Goal: Information Seeking & Learning: Compare options

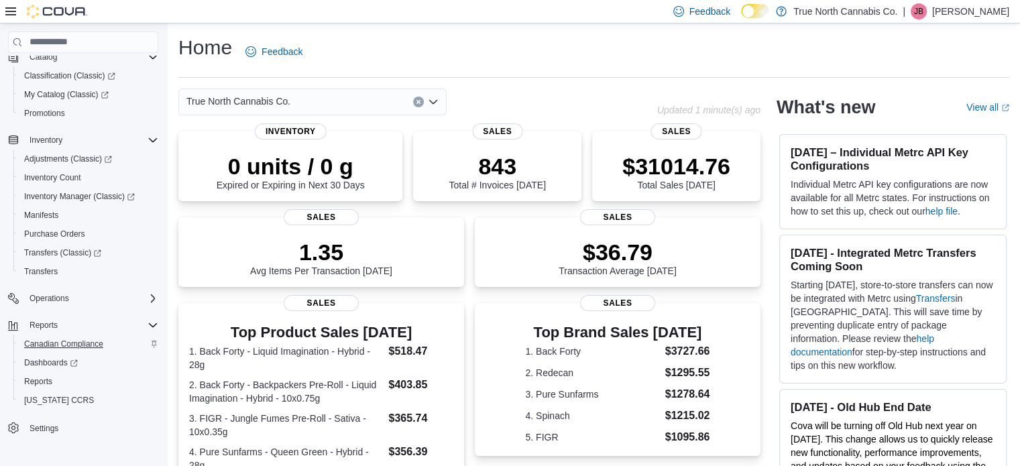
scroll to position [97, 0]
click at [44, 378] on span "Reports" at bounding box center [38, 380] width 28 height 11
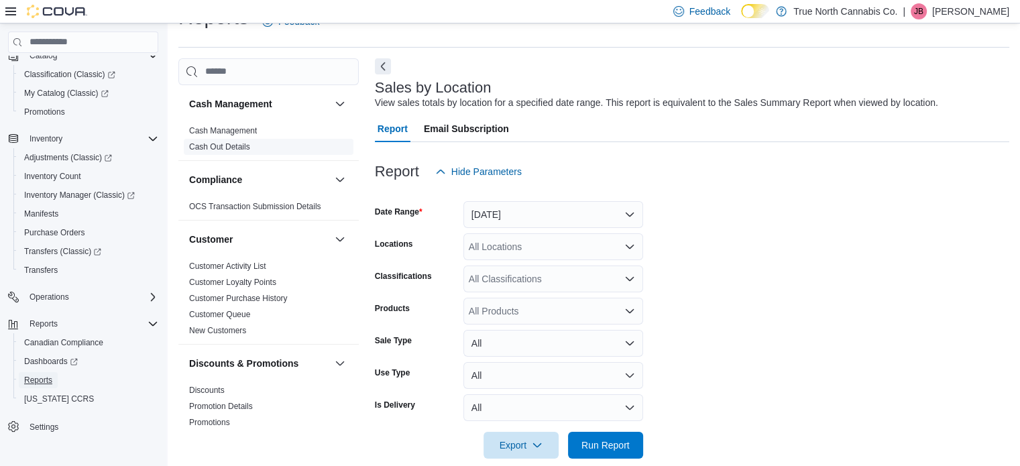
scroll to position [31, 0]
click at [42, 272] on span "Transfers" at bounding box center [41, 270] width 34 height 11
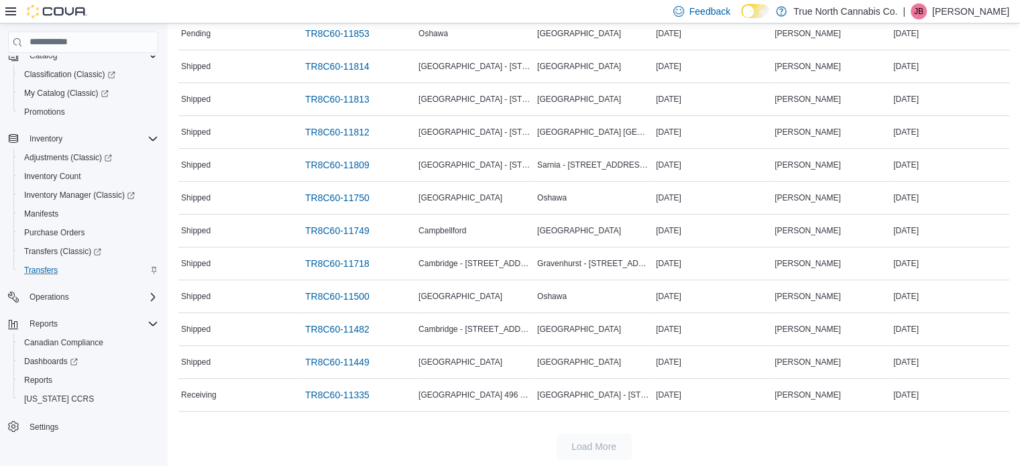
scroll to position [427, 0]
click at [333, 394] on span "TR8C60-11335" at bounding box center [337, 394] width 64 height 13
click at [330, 358] on span "TR8C60-11449" at bounding box center [337, 361] width 64 height 13
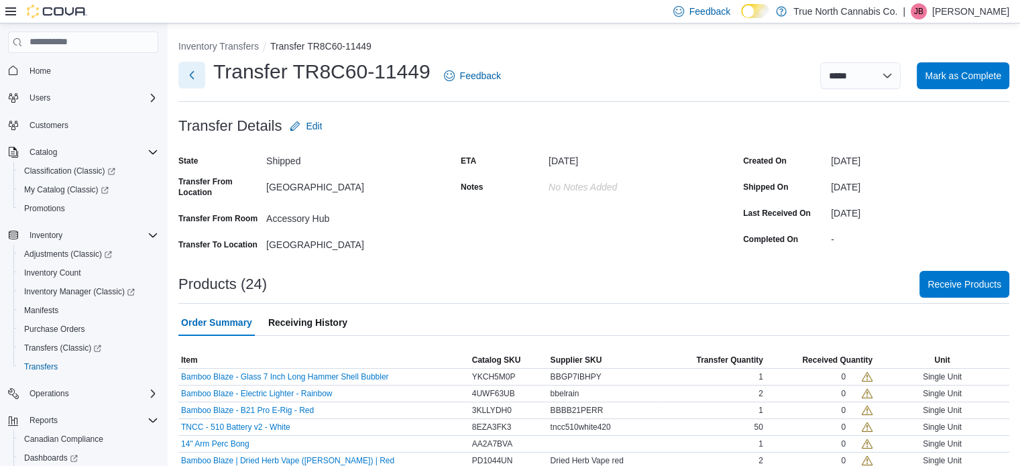
click at [200, 69] on button "Next" at bounding box center [191, 75] width 27 height 27
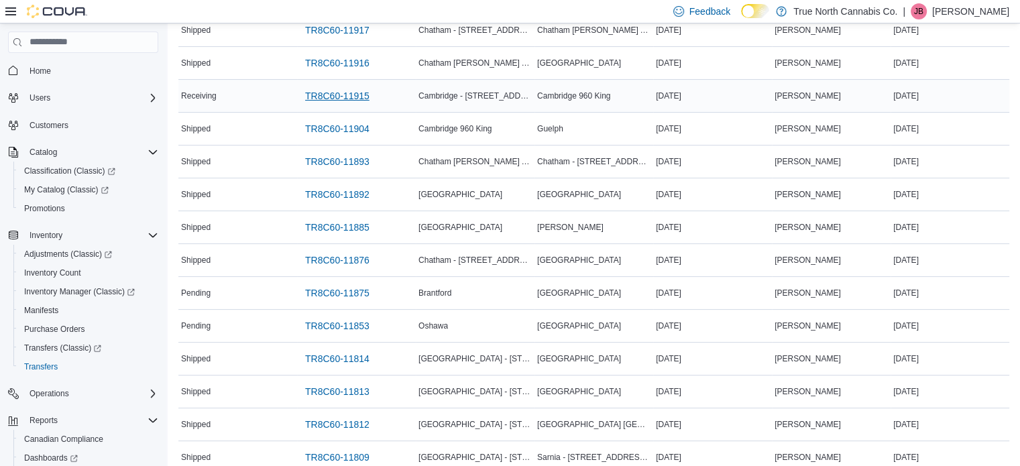
scroll to position [201, 0]
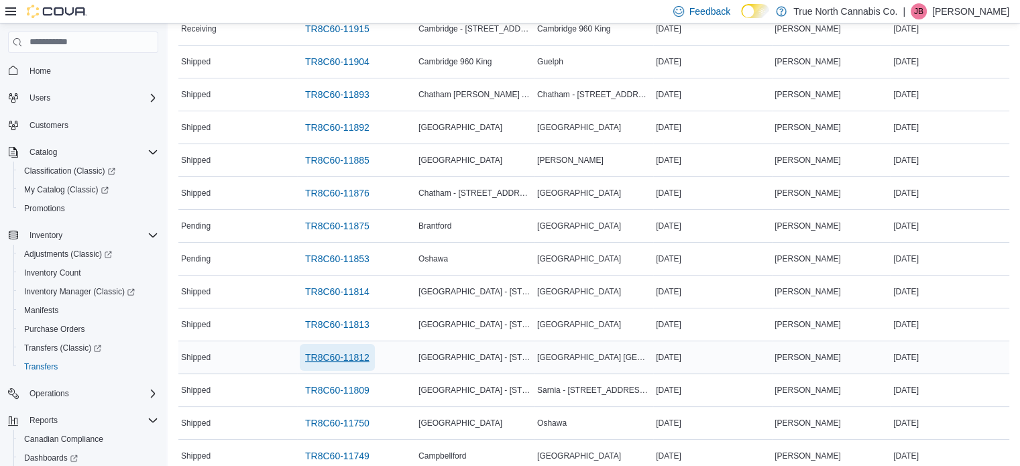
click at [342, 355] on span "TR8C60-11812" at bounding box center [337, 357] width 64 height 13
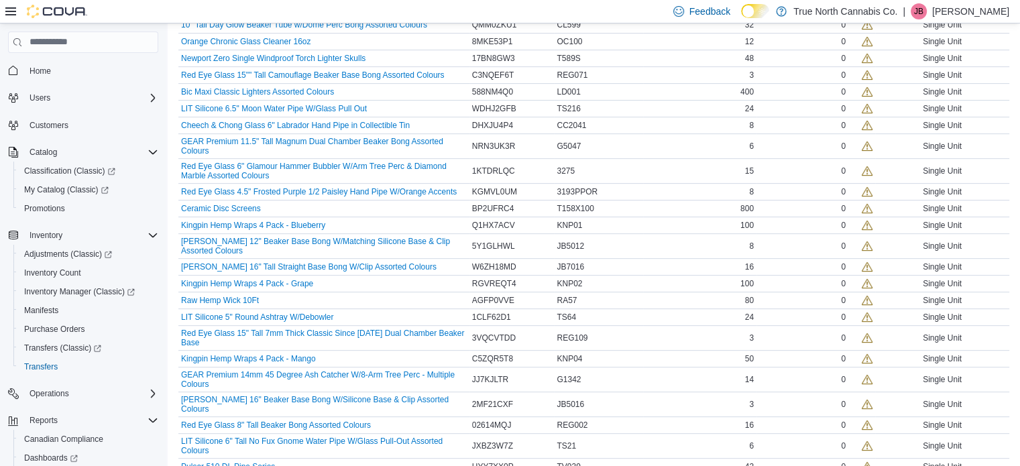
scroll to position [481, 0]
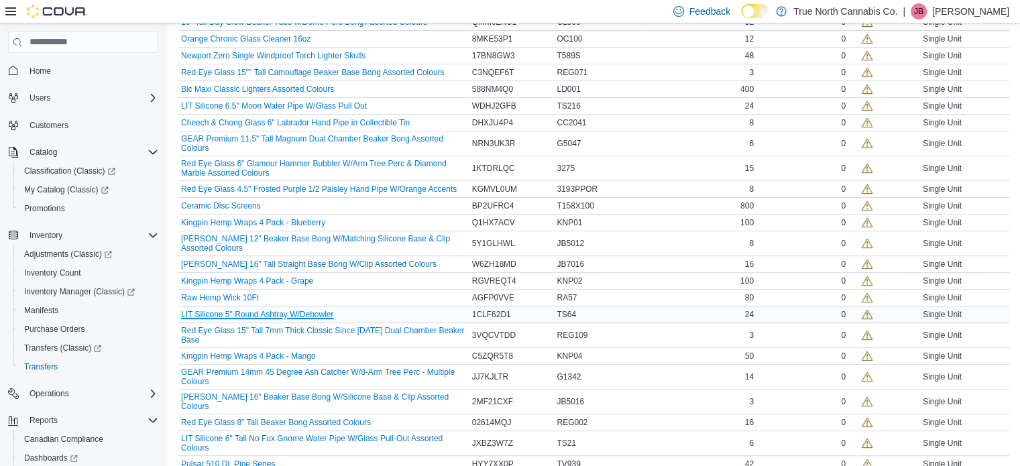
click at [291, 310] on button "LIT Silicone 5" Round Ashtray W/Debowler" at bounding box center [257, 314] width 152 height 9
click at [242, 460] on button "Pulsar 510 DL Pipe Series" at bounding box center [228, 464] width 94 height 9
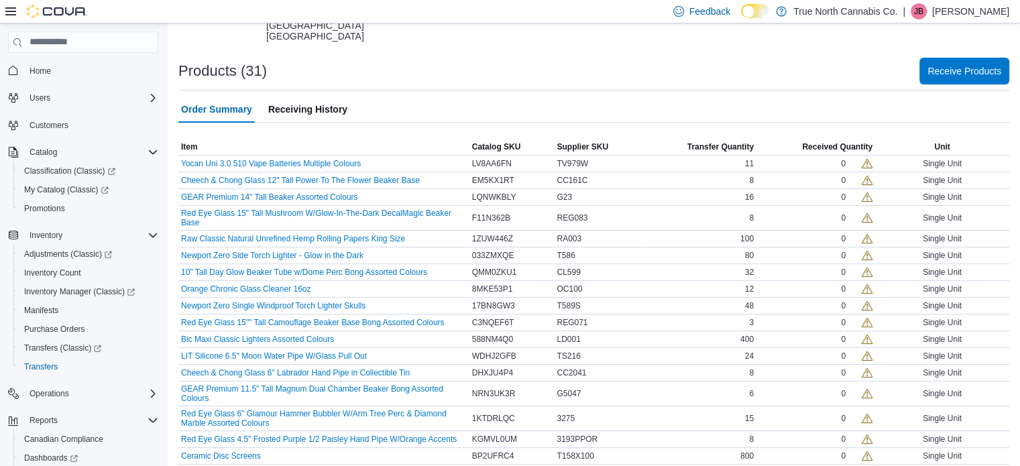
scroll to position [268, 0]
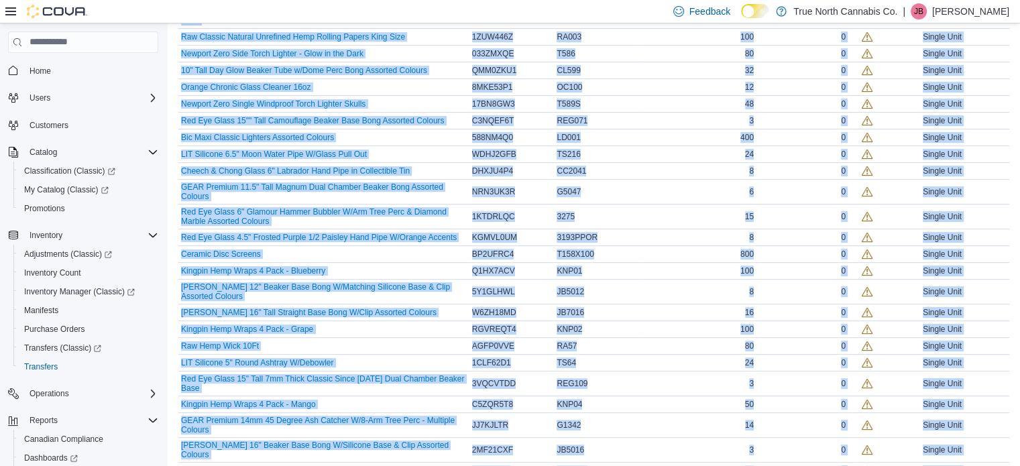
scroll to position [481, 0]
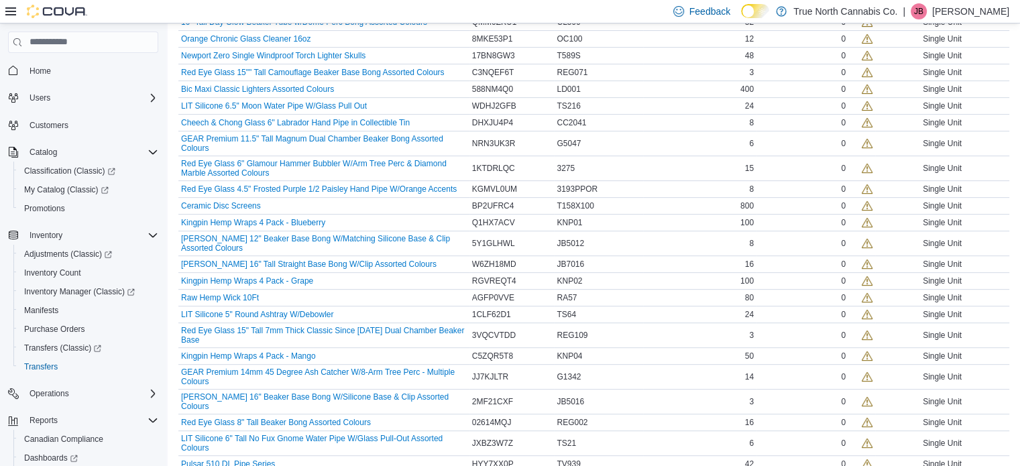
drag, startPoint x: 175, startPoint y: 154, endPoint x: 776, endPoint y: 468, distance: 677.6
copy div "Sorting"
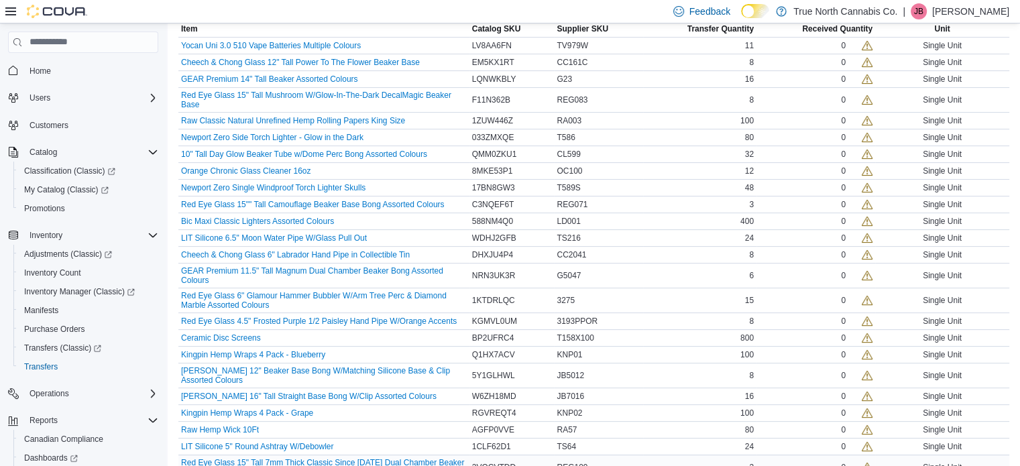
scroll to position [347, 0]
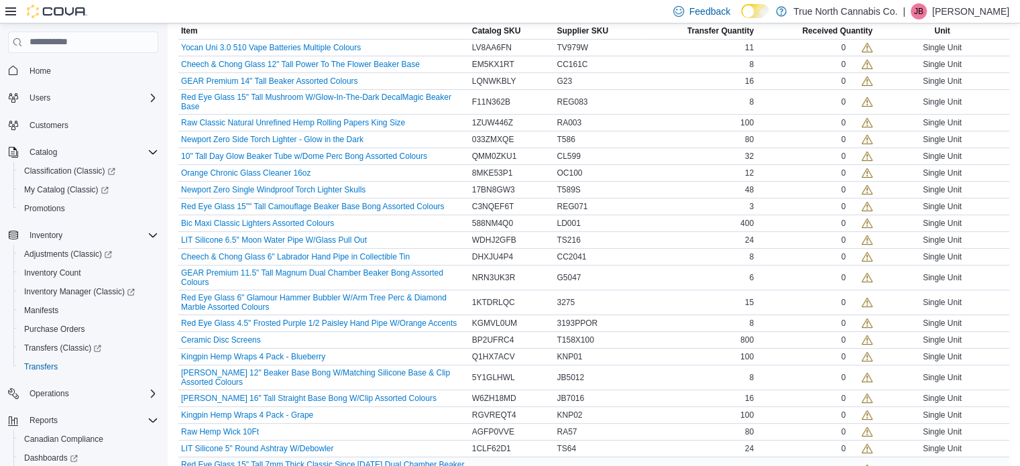
click at [376, 319] on button "Red Eye Glass 4.5" Frosted Purple 1/2 Paisley Hand Pipe W/Orange Accents" at bounding box center [319, 323] width 276 height 9
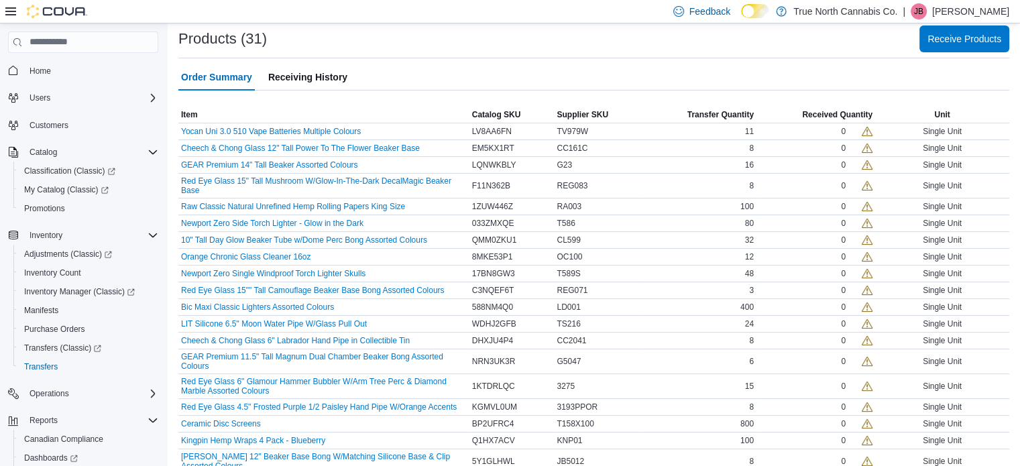
scroll to position [268, 0]
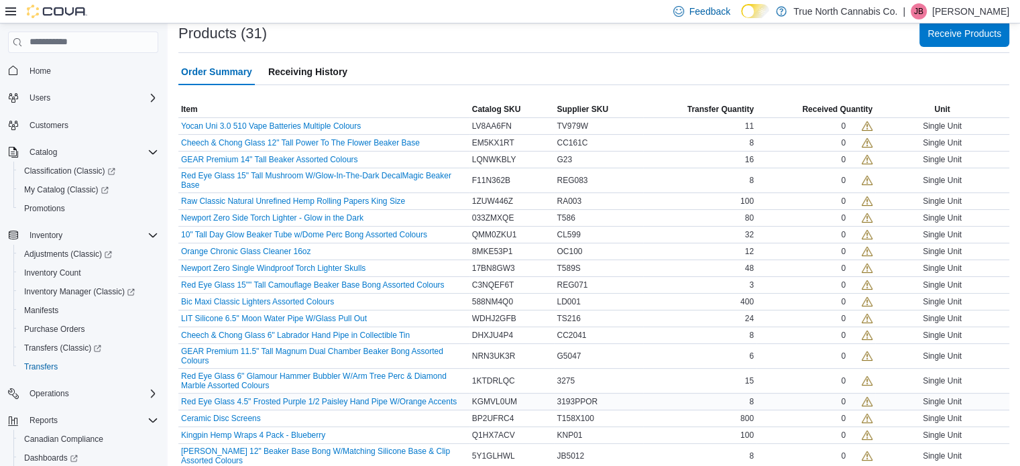
click at [783, 397] on div "0" at bounding box center [816, 402] width 113 height 11
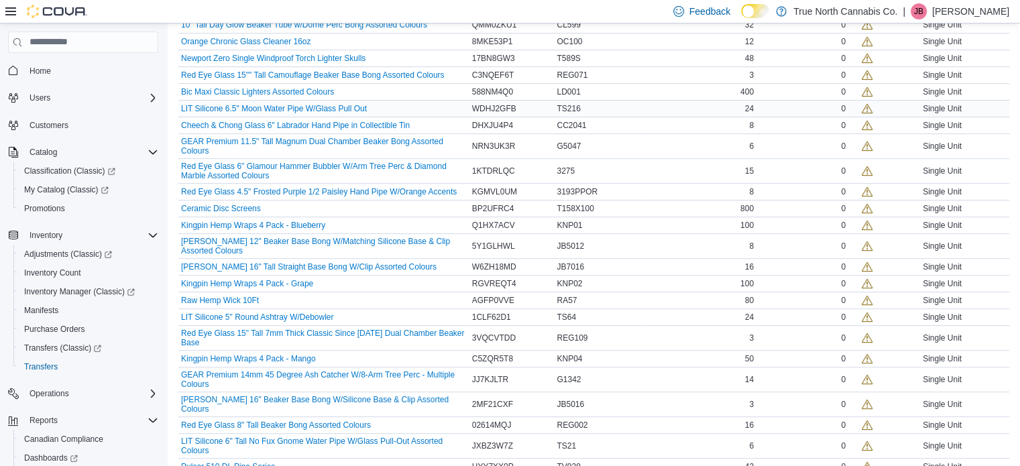
scroll to position [481, 0]
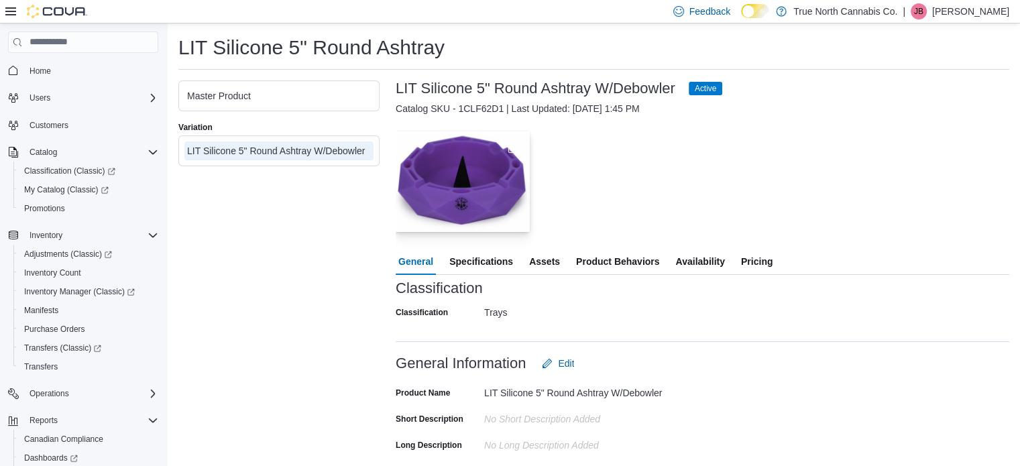
click at [435, 187] on img "button" at bounding box center [463, 182] width 134 height 101
click at [741, 262] on button "Pricing" at bounding box center [757, 261] width 37 height 27
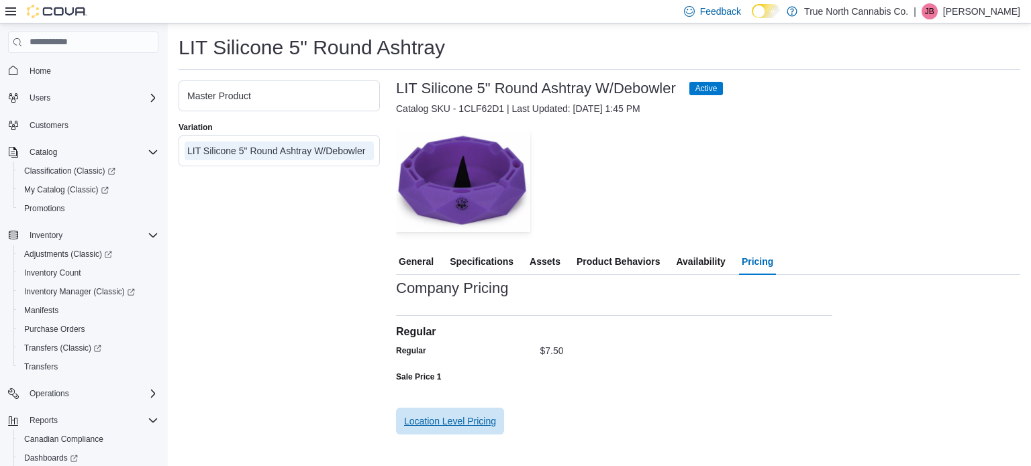
click at [454, 425] on span "Location Level Pricing" at bounding box center [450, 421] width 92 height 13
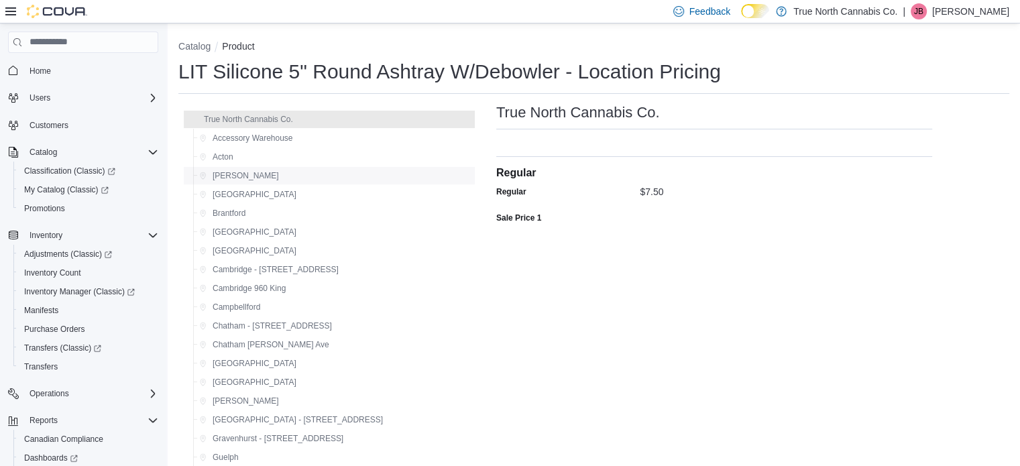
click at [219, 178] on span "Aylmer" at bounding box center [246, 175] width 66 height 11
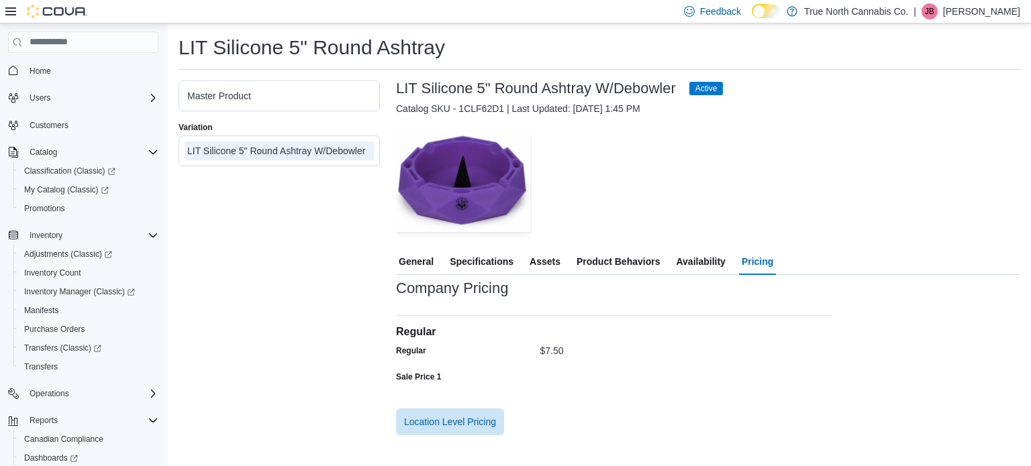
click at [682, 260] on span "Availability" at bounding box center [700, 261] width 49 height 27
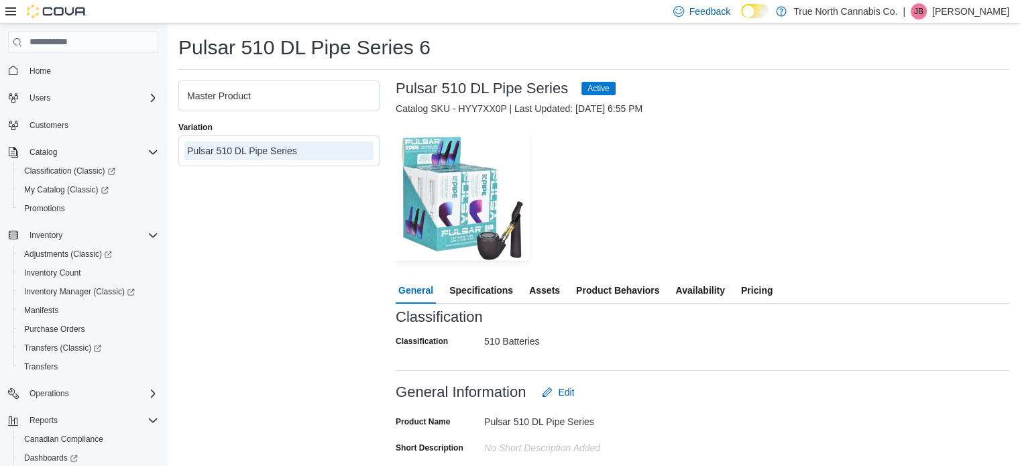
click at [762, 293] on span "Pricing" at bounding box center [757, 290] width 32 height 27
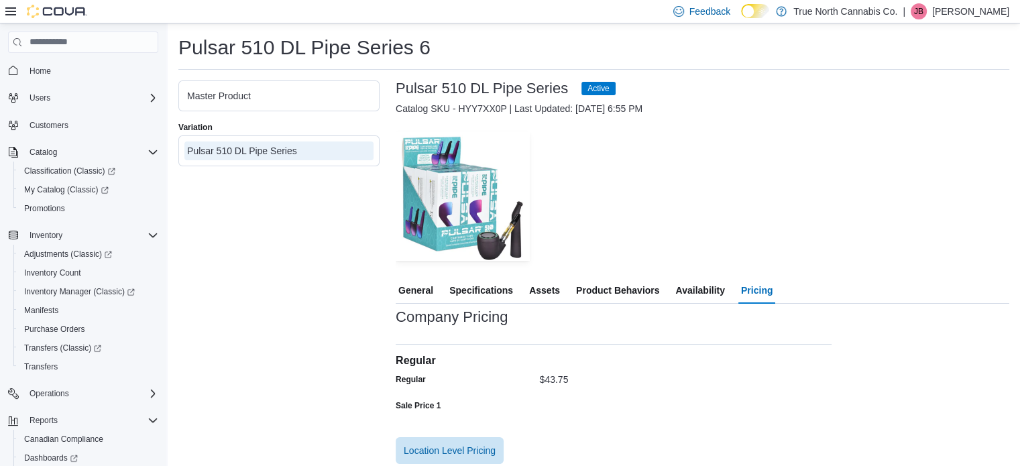
click at [682, 283] on span "Availability" at bounding box center [700, 290] width 49 height 27
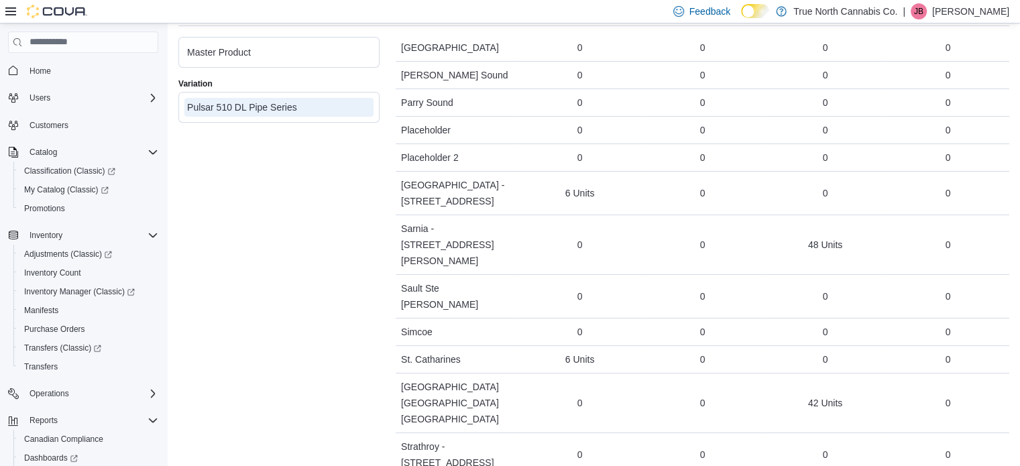
scroll to position [67, 0]
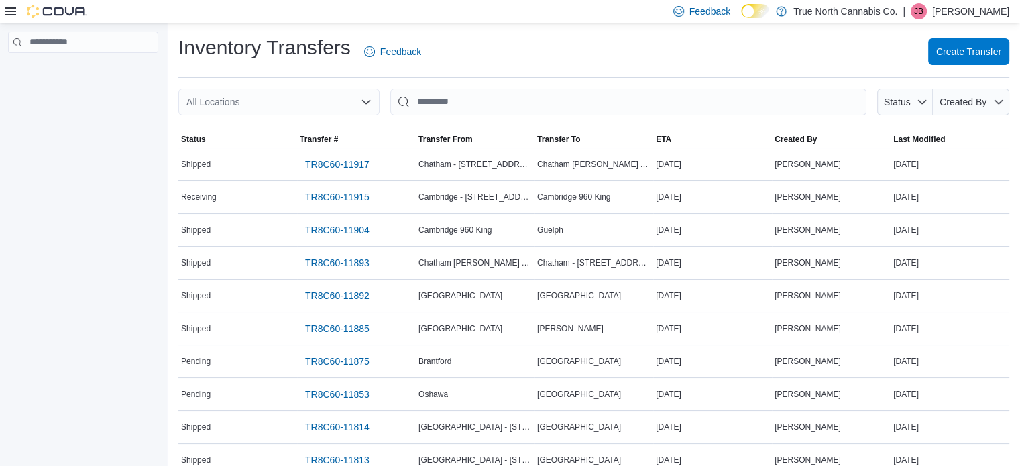
click at [980, 14] on p "[PERSON_NAME]" at bounding box center [971, 11] width 77 height 16
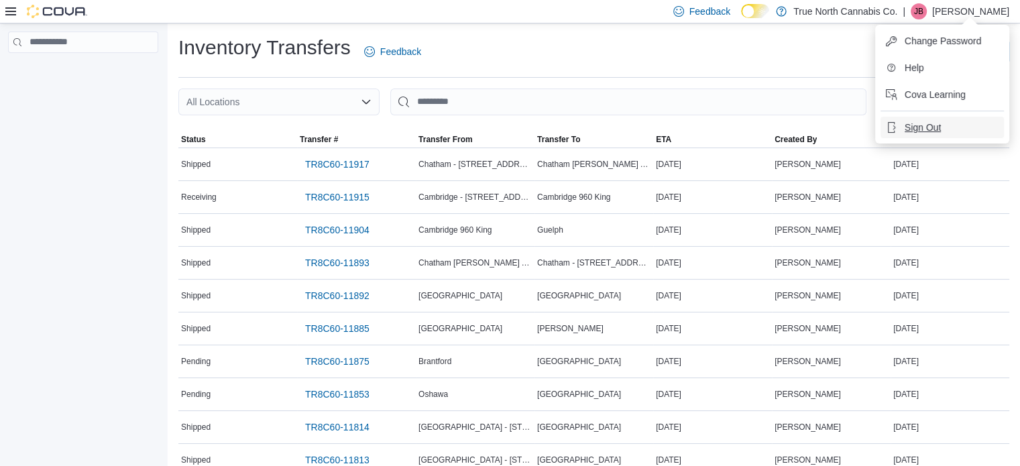
click at [924, 127] on span "Sign Out" at bounding box center [923, 127] width 36 height 13
